Goal: Book appointment/travel/reservation

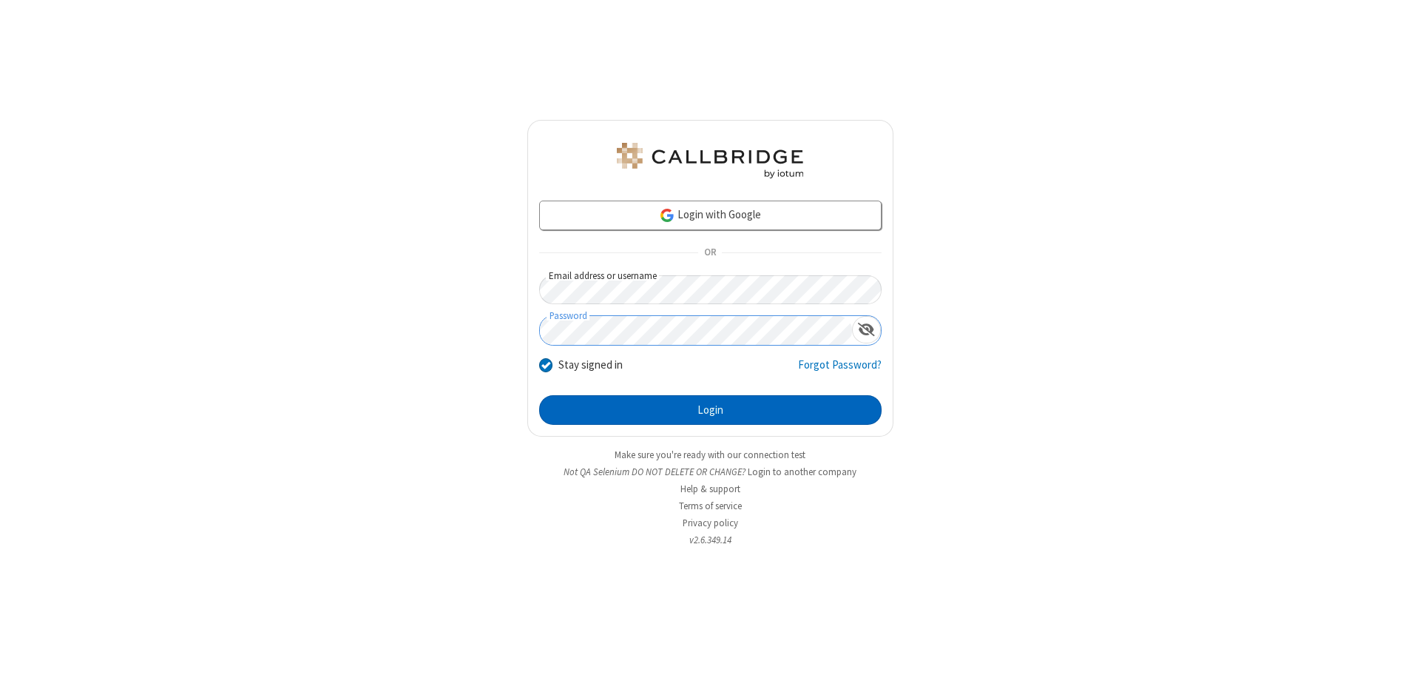
click at [710, 410] on button "Login" at bounding box center [710, 410] width 343 height 30
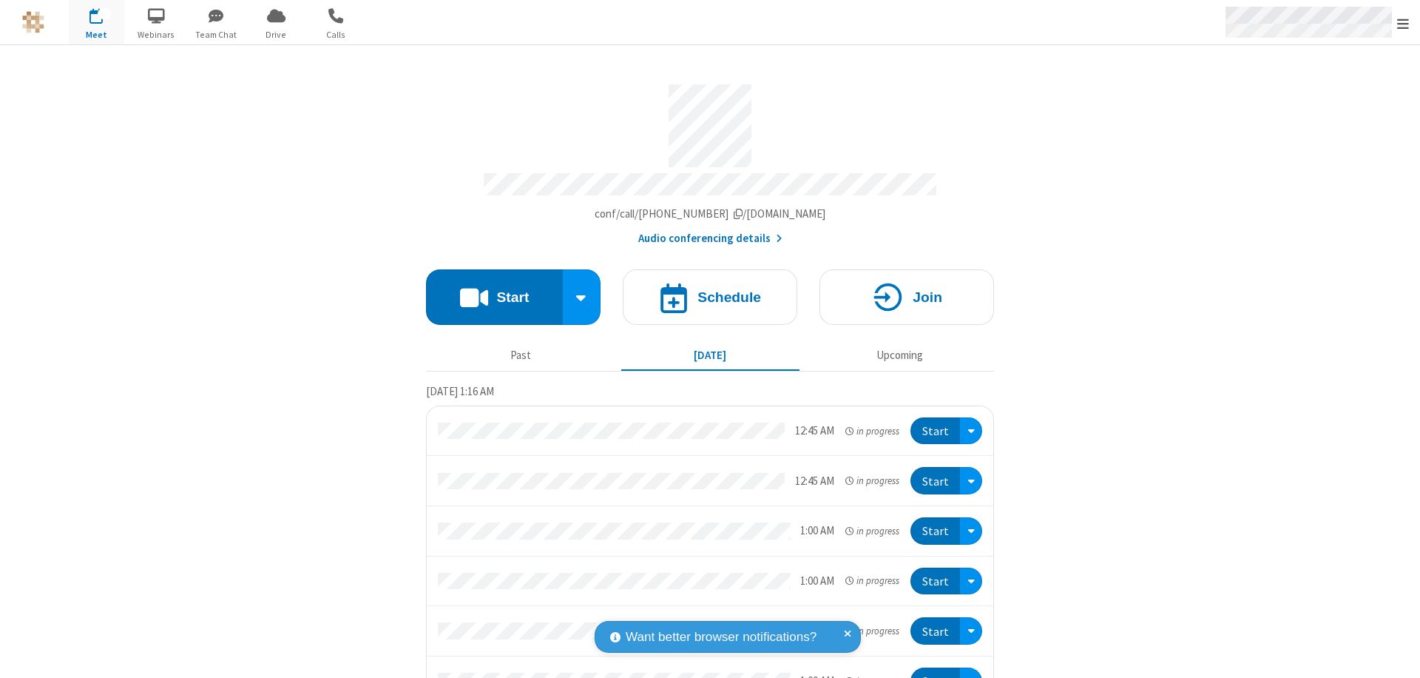
click at [1403, 23] on span "Open menu" at bounding box center [1404, 23] width 12 height 15
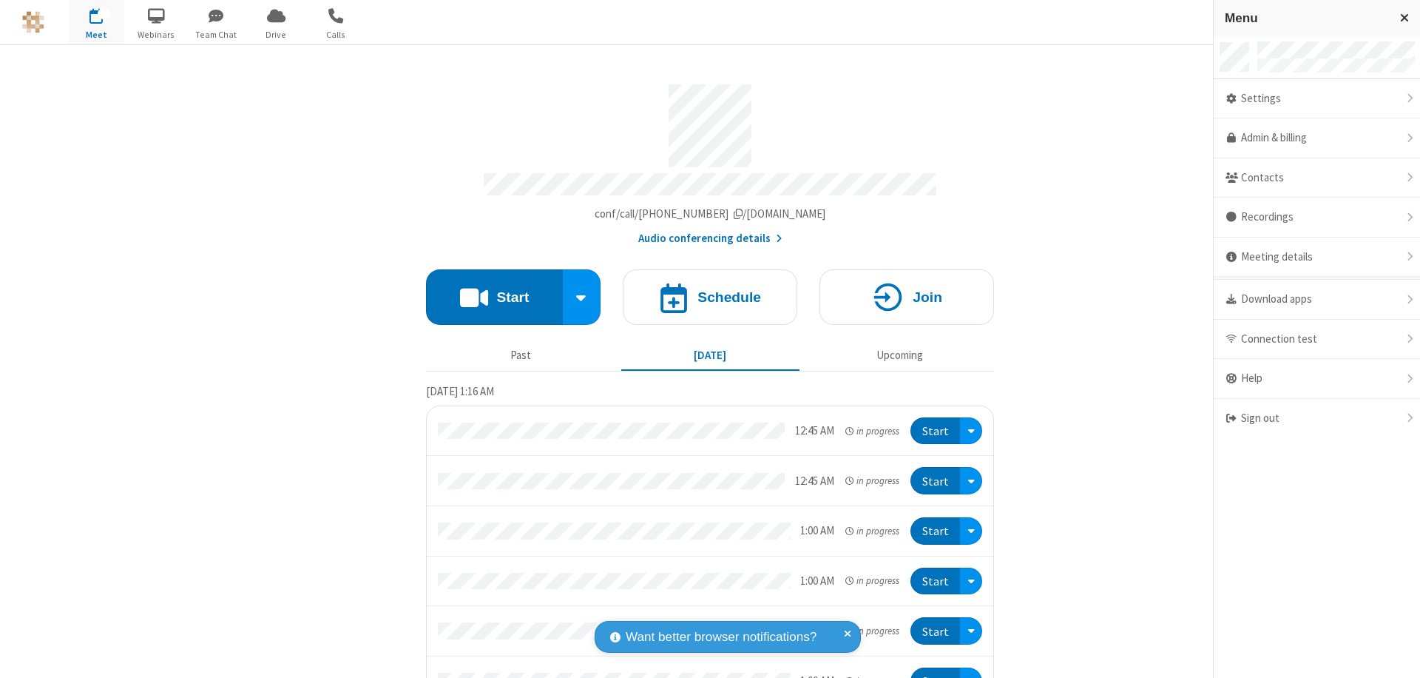
click at [96, 22] on span "button" at bounding box center [96, 15] width 55 height 25
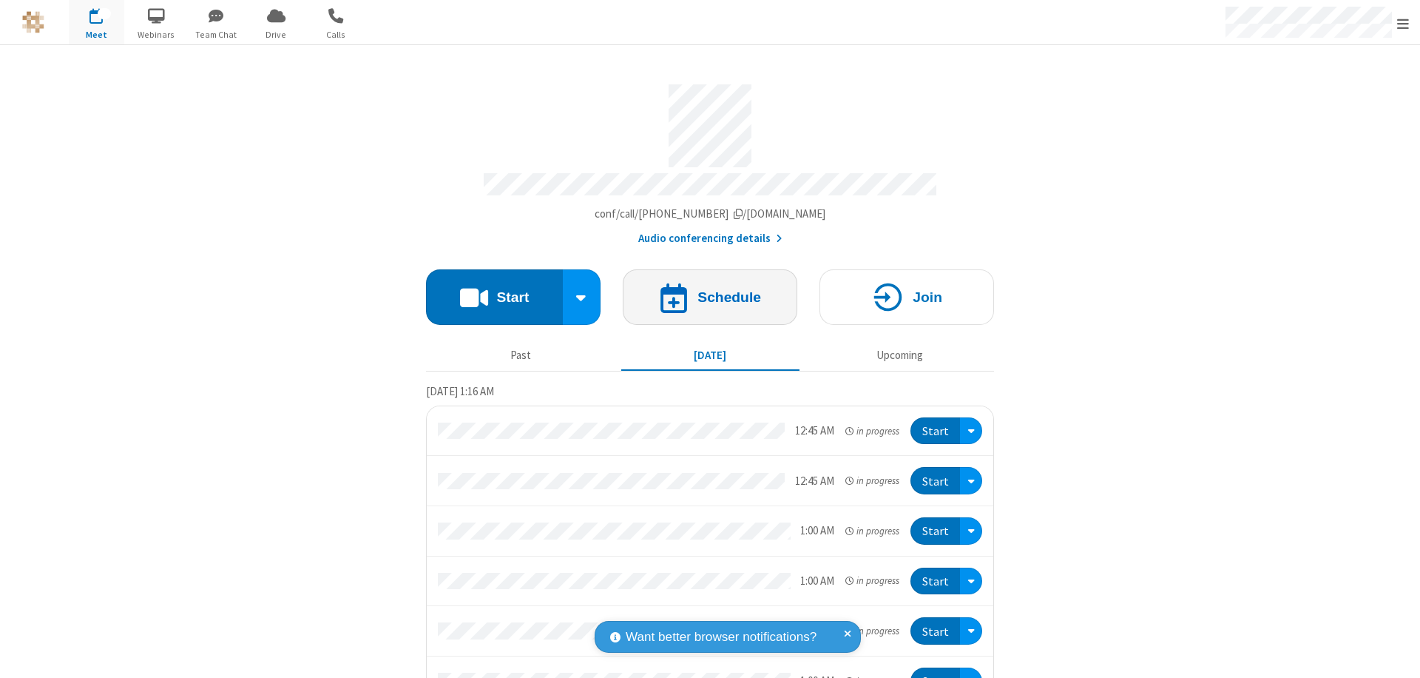
click at [704, 290] on h4 "Schedule" at bounding box center [730, 297] width 64 height 14
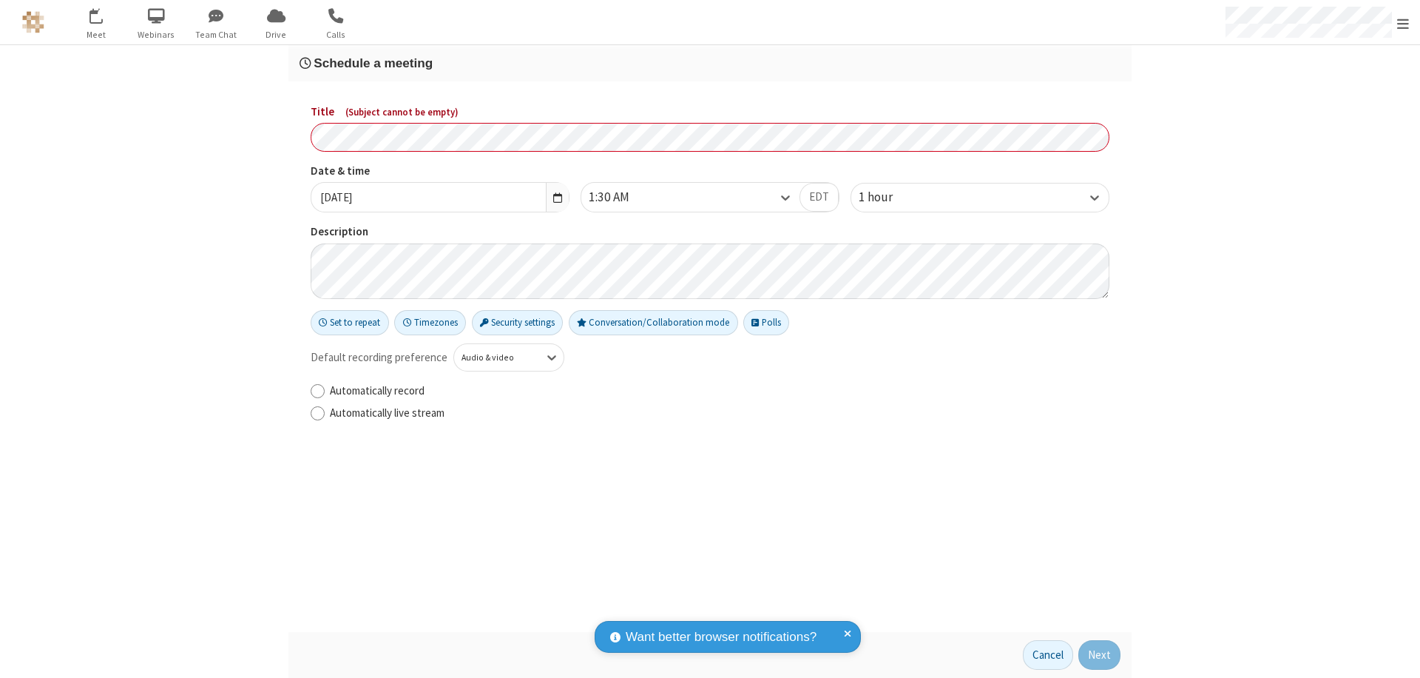
click at [710, 63] on h3 "Schedule a meeting" at bounding box center [710, 63] width 821 height 14
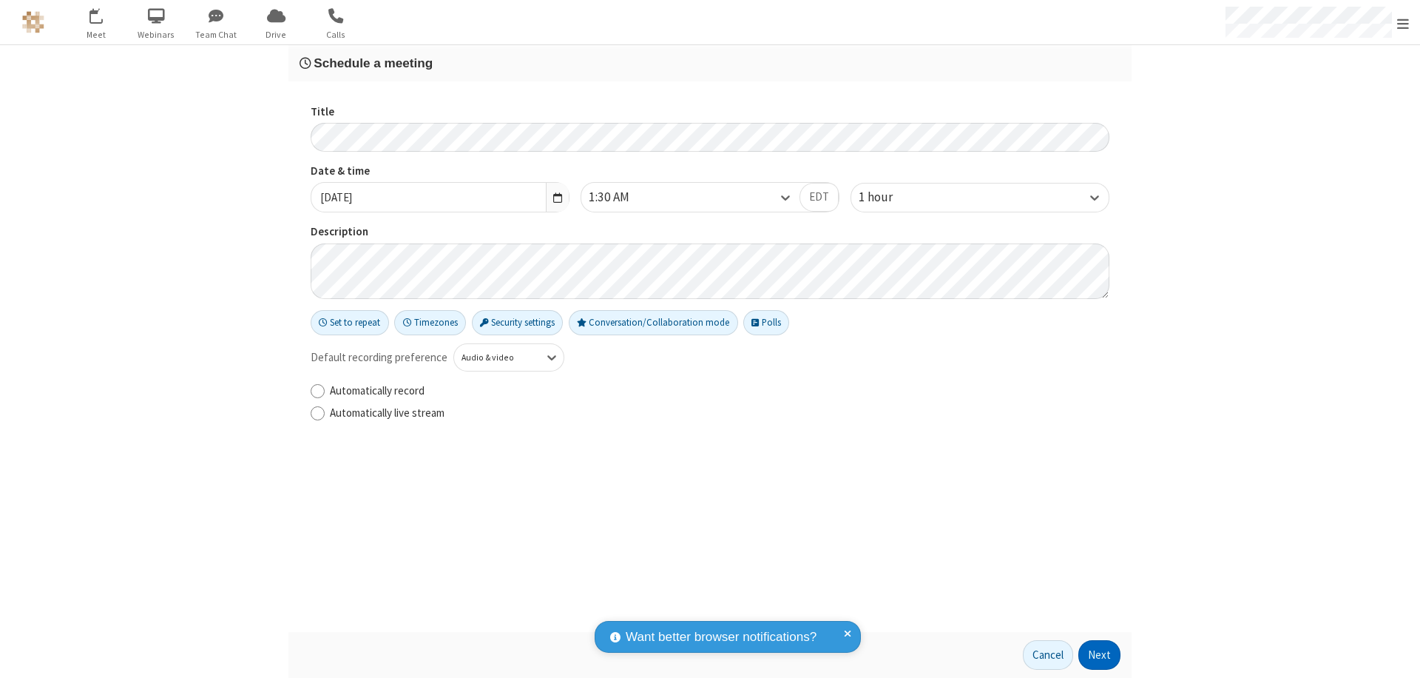
click at [1100, 655] on button "Next" at bounding box center [1100, 655] width 42 height 30
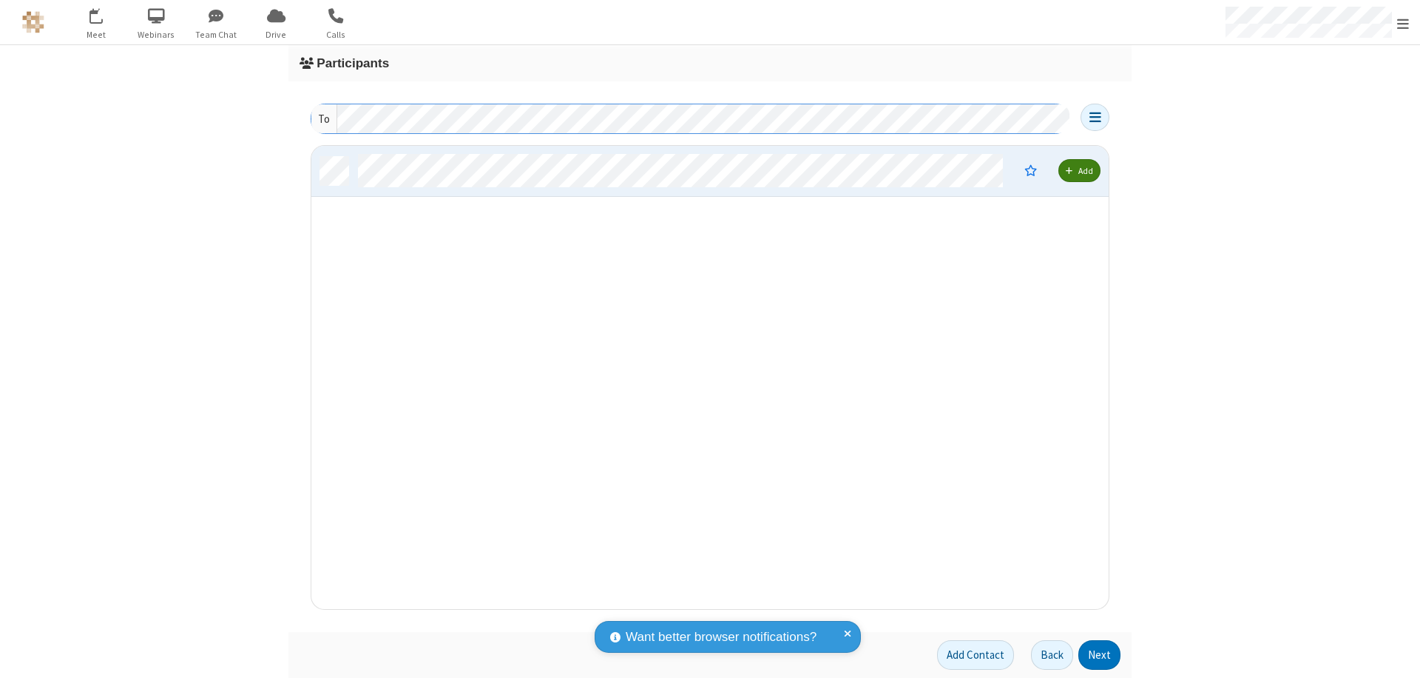
scroll to position [452, 786]
click at [1100, 655] on button "Next" at bounding box center [1100, 655] width 42 height 30
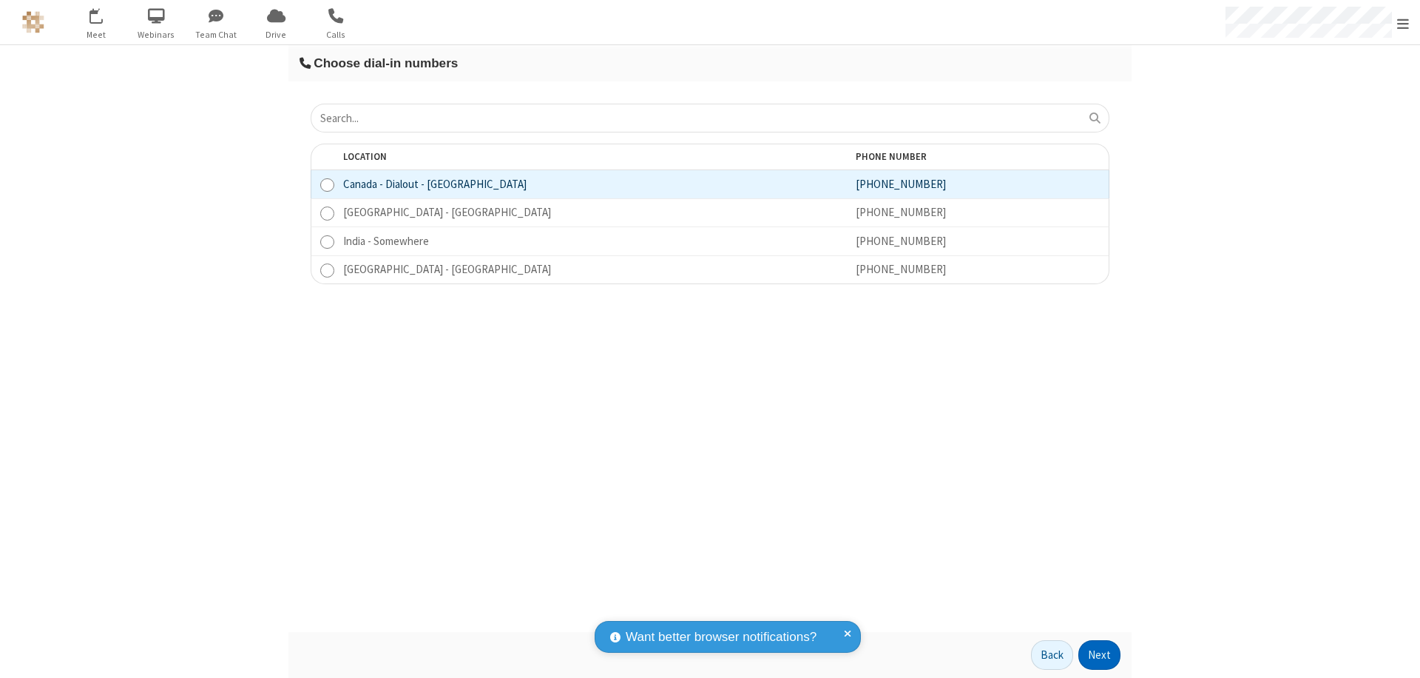
click at [1100, 655] on button "Next" at bounding box center [1100, 655] width 42 height 30
